Goal: Obtain resource: Obtain resource

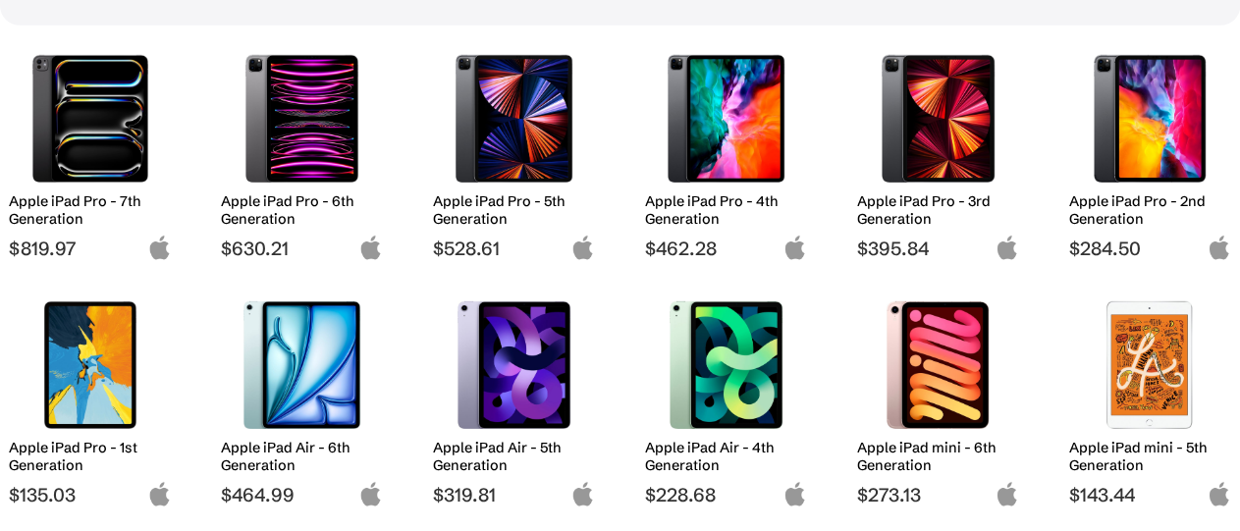
scroll to position [310, 0]
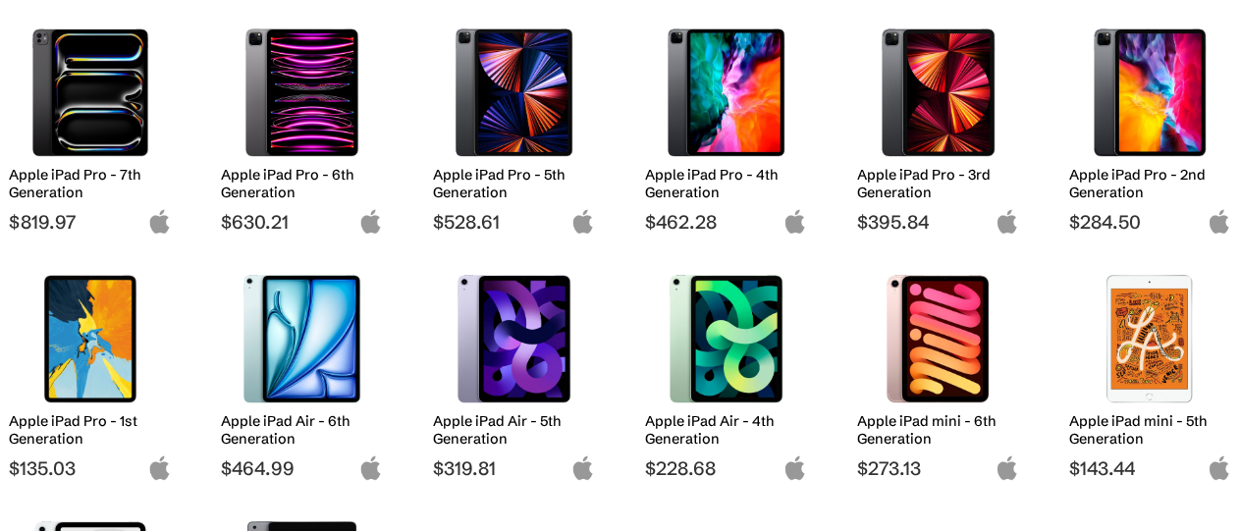
click at [318, 83] on img at bounding box center [302, 92] width 133 height 128
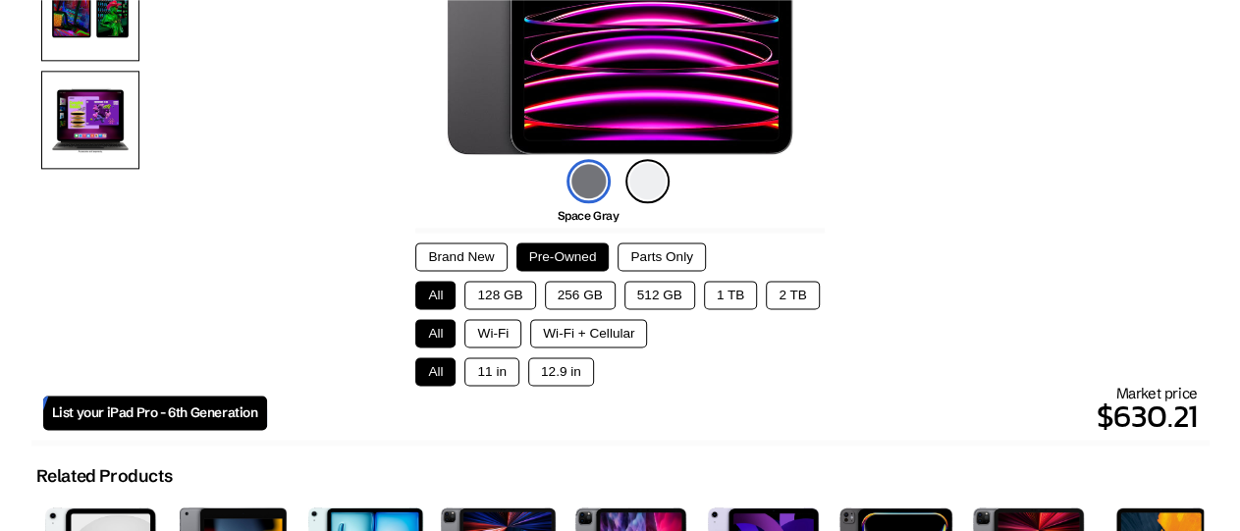
scroll to position [484, 0]
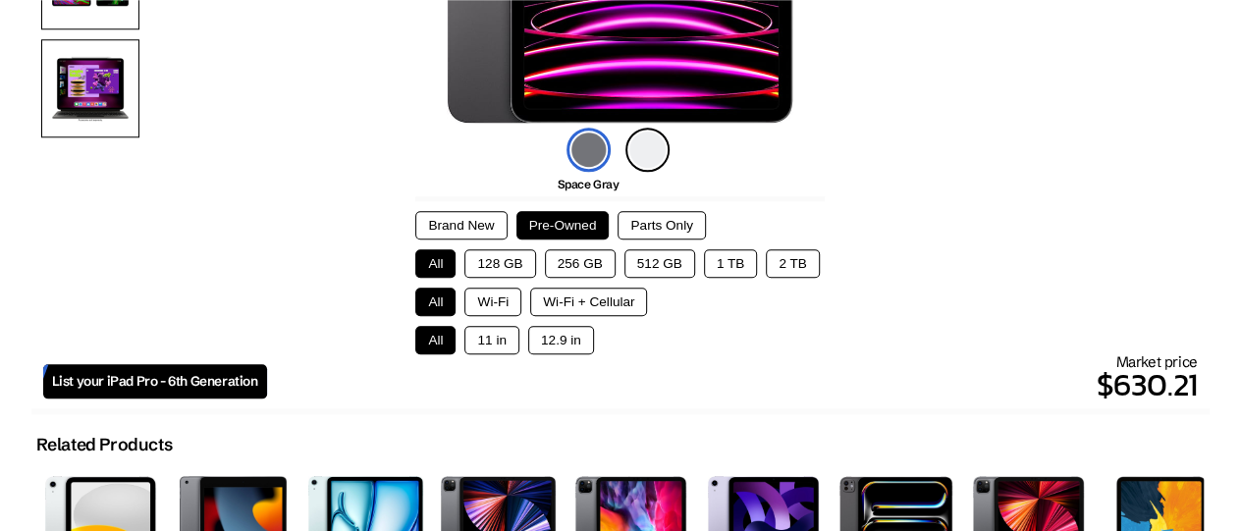
click at [490, 259] on button "128 GB" at bounding box center [499, 263] width 71 height 28
click at [607, 303] on button "Wi-Fi + Cellular" at bounding box center [588, 302] width 117 height 28
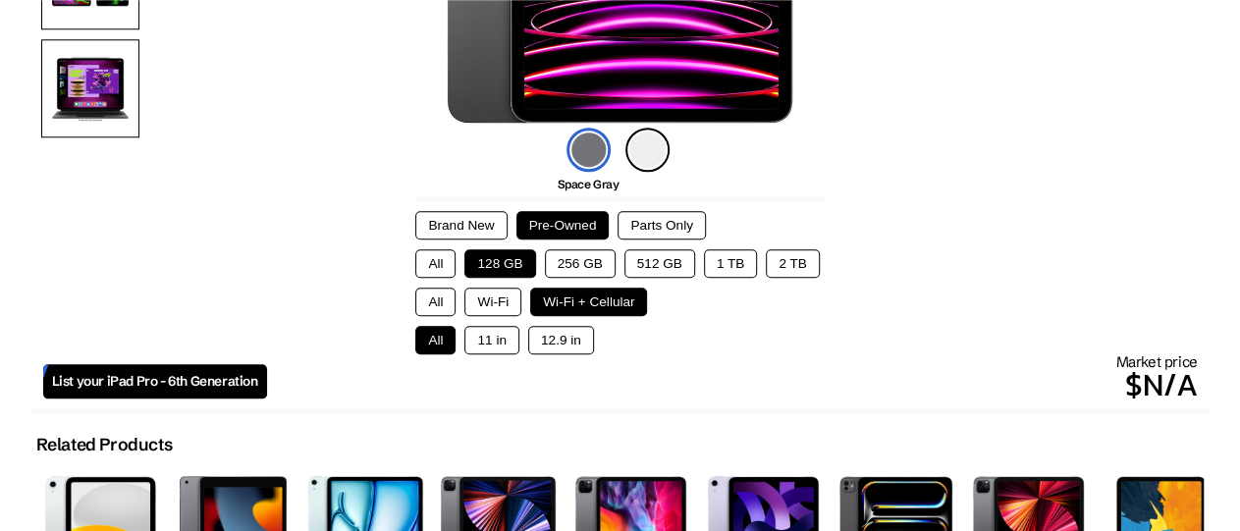
click at [547, 343] on button "12.9 in" at bounding box center [561, 340] width 66 height 28
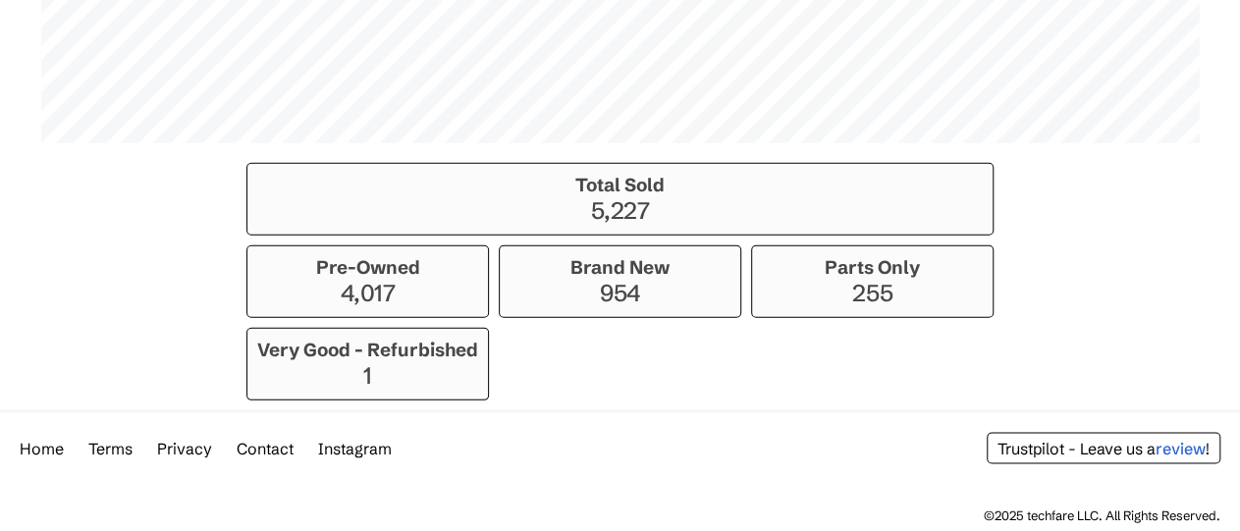
scroll to position [1695, 0]
click at [401, 293] on p "4,017" at bounding box center [367, 291] width 221 height 28
drag, startPoint x: 400, startPoint y: 281, endPoint x: 666, endPoint y: 245, distance: 268.3
click at [401, 281] on p "4,017" at bounding box center [367, 291] width 221 height 28
click at [853, 295] on p "255" at bounding box center [872, 291] width 221 height 28
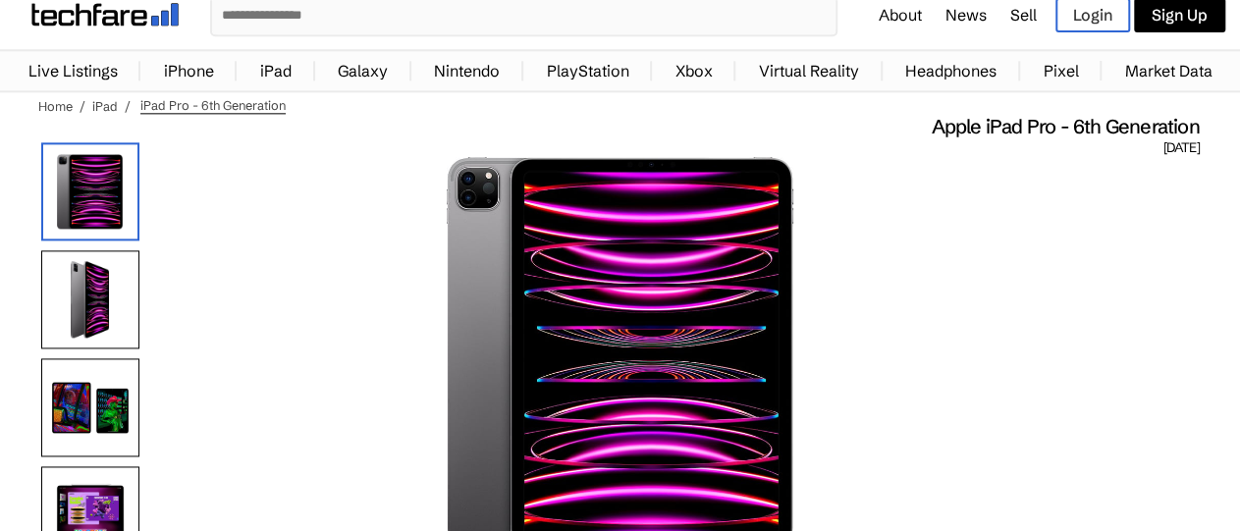
scroll to position [0, 0]
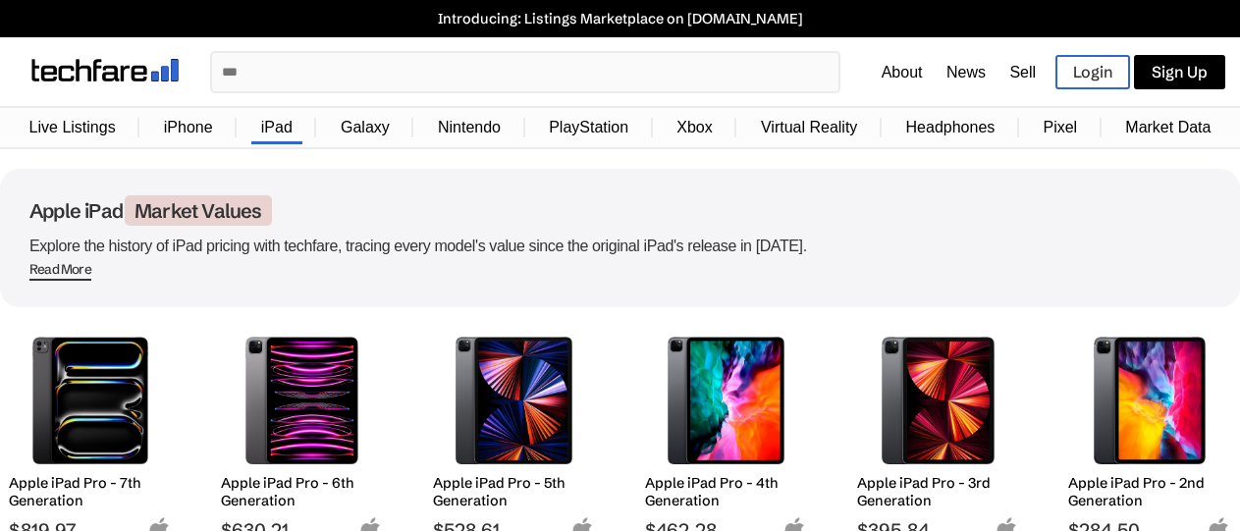
scroll to position [309, 0]
